Goal: Navigation & Orientation: Find specific page/section

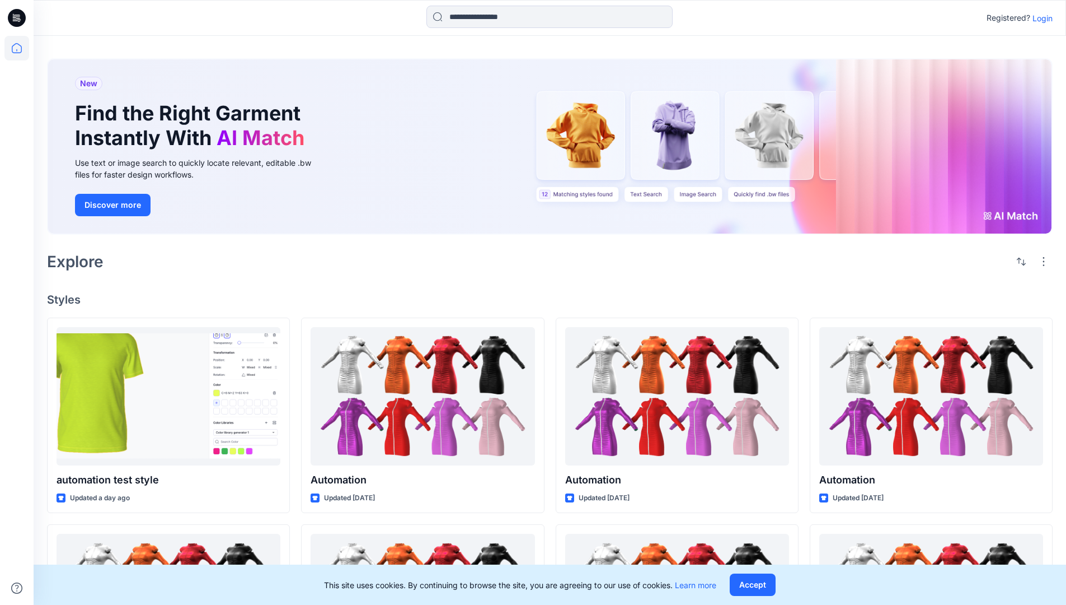
click at [1040, 18] on p "Login" at bounding box center [1043, 18] width 20 height 12
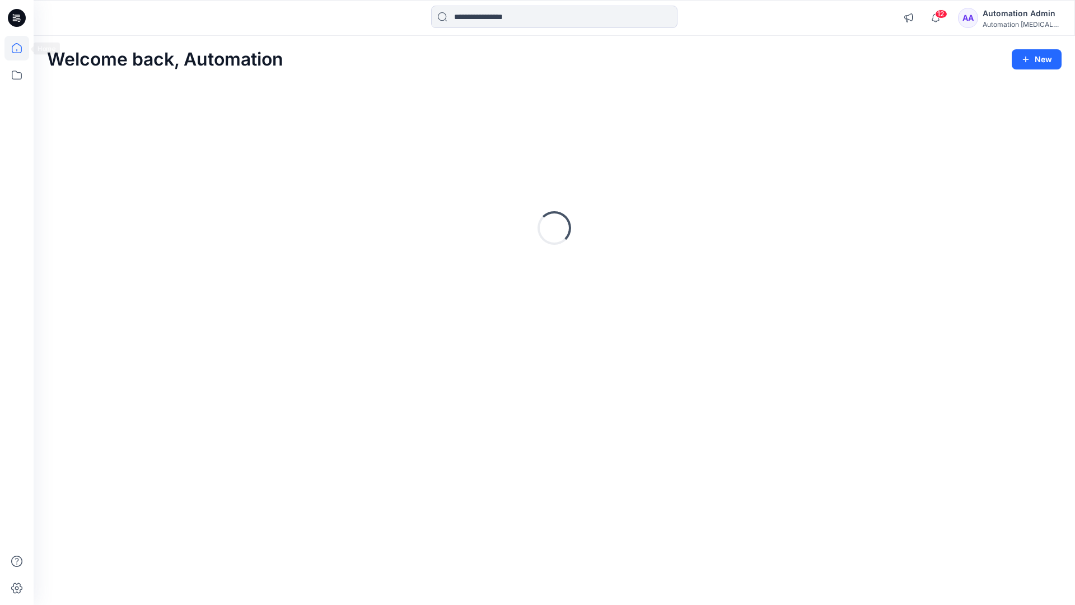
click at [21, 48] on icon at bounding box center [17, 48] width 10 height 10
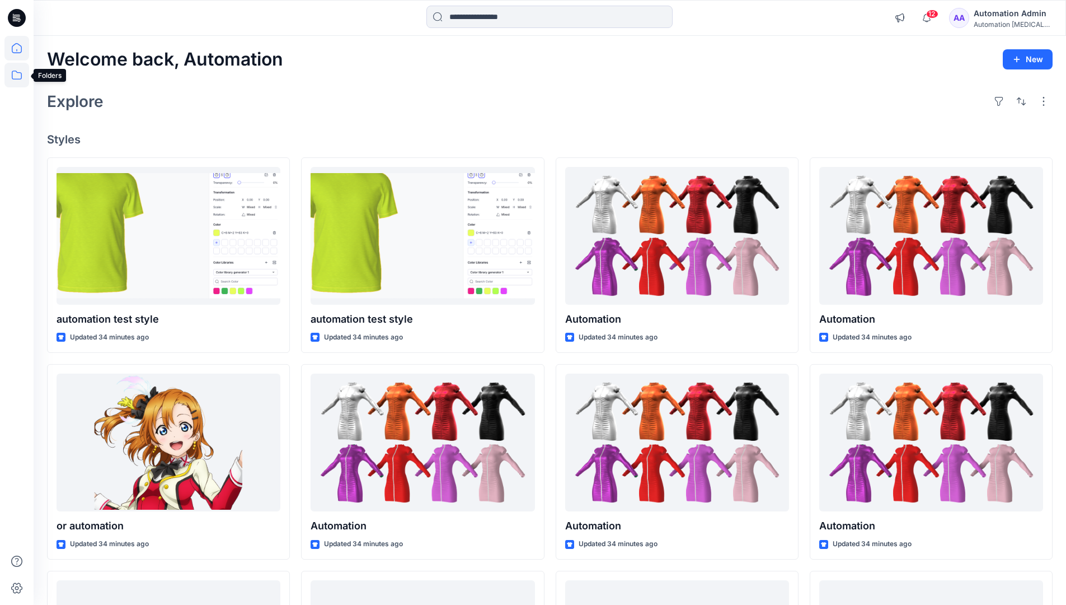
click at [14, 81] on icon at bounding box center [16, 75] width 25 height 25
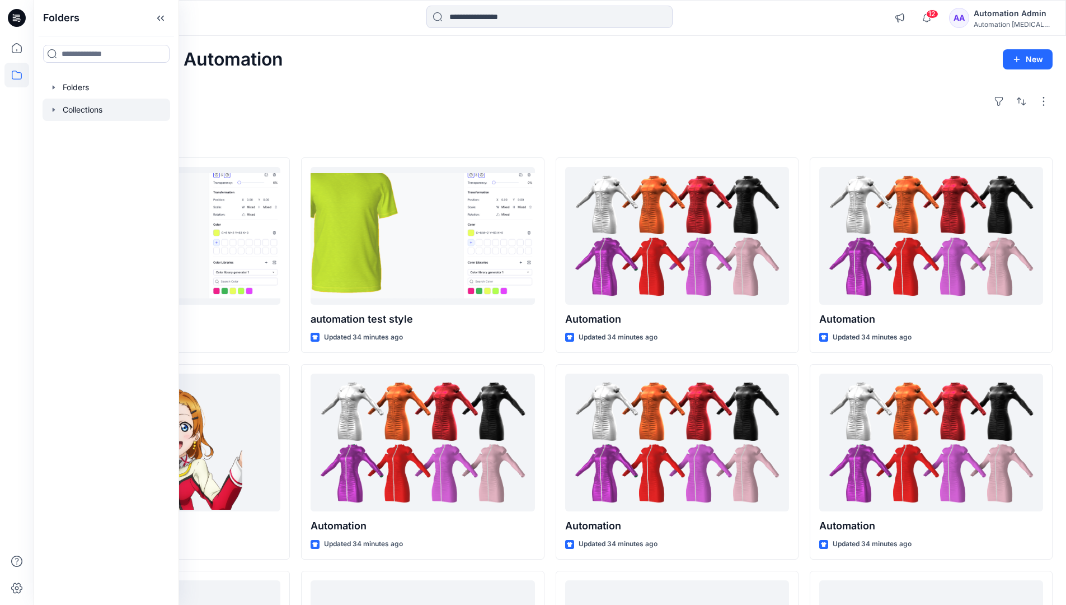
click at [53, 109] on icon "button" at bounding box center [54, 109] width 2 height 4
click at [8, 73] on icon at bounding box center [16, 75] width 25 height 25
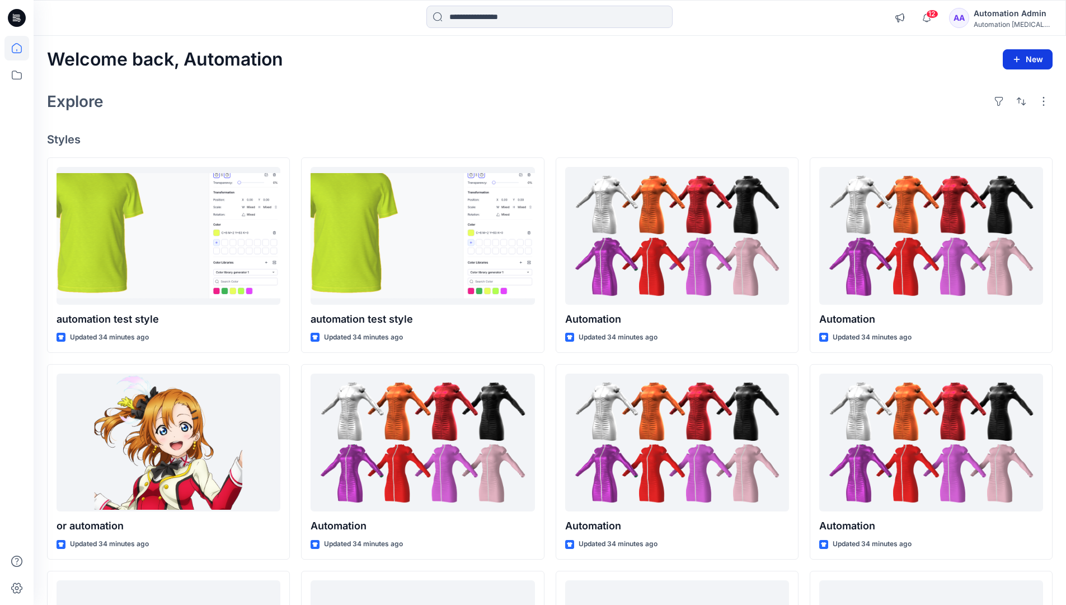
click at [1042, 65] on button "New" at bounding box center [1028, 59] width 50 height 20
